Goal: Information Seeking & Learning: Learn about a topic

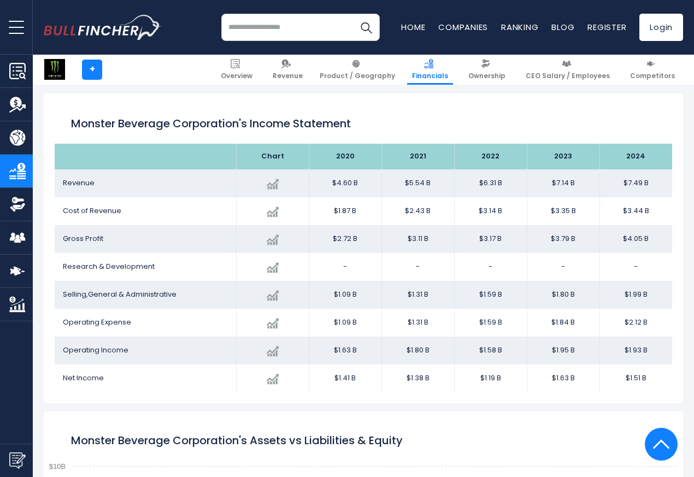
click at [203, 174] on td "Revenue" at bounding box center [145, 183] width 181 height 28
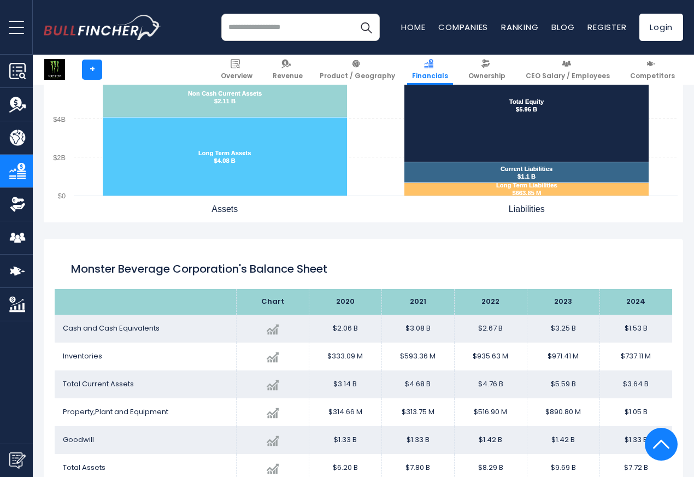
scroll to position [1377, 0]
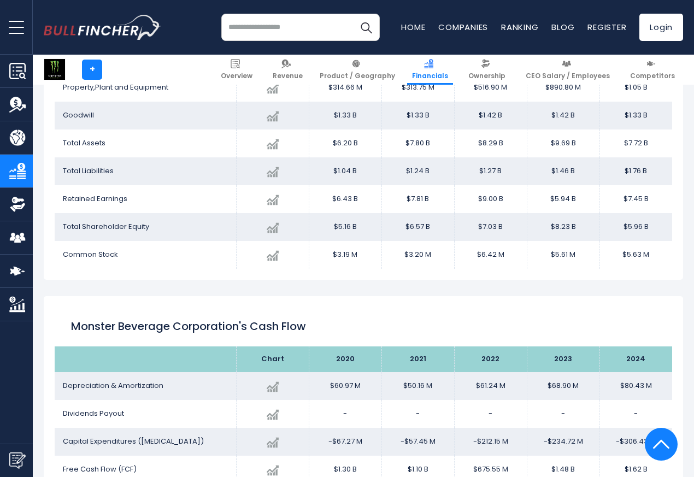
click at [137, 87] on span "Property,Plant and Equipment" at bounding box center [115, 87] width 105 height 10
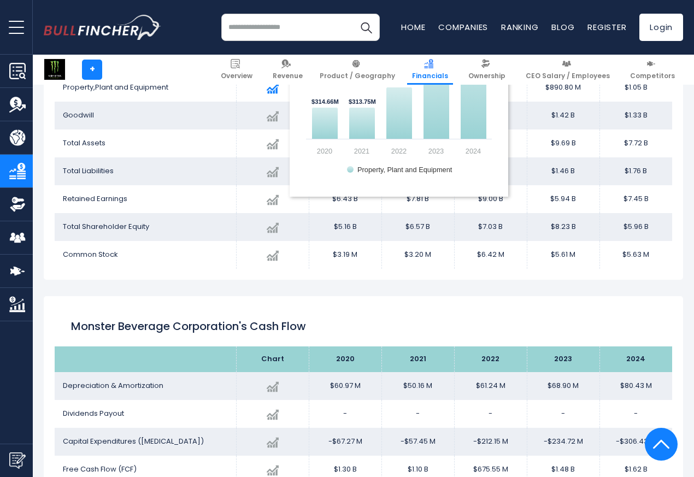
click at [266, 88] on img at bounding box center [272, 88] width 12 height 12
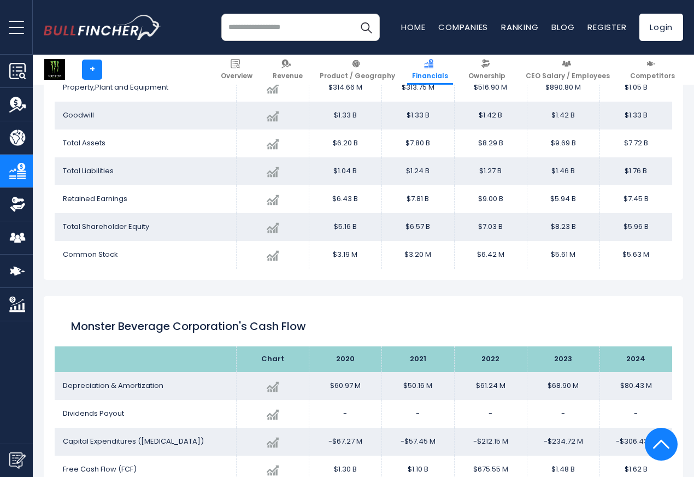
click at [15, 171] on img "Company Financials" at bounding box center [17, 171] width 16 height 16
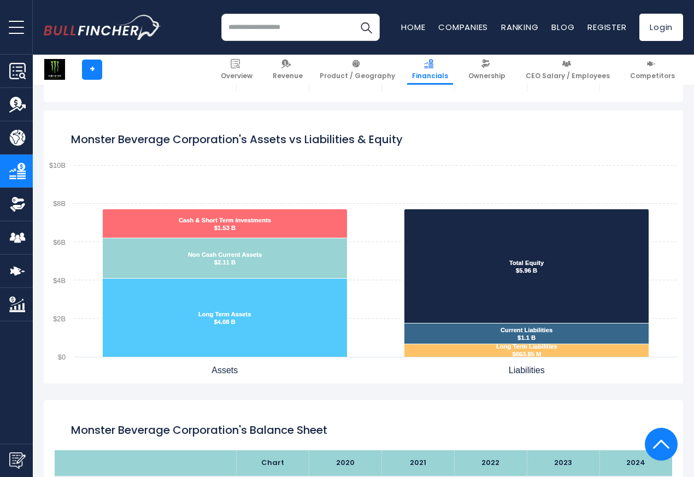
scroll to position [984, 0]
